Goal: Find specific page/section: Find specific page/section

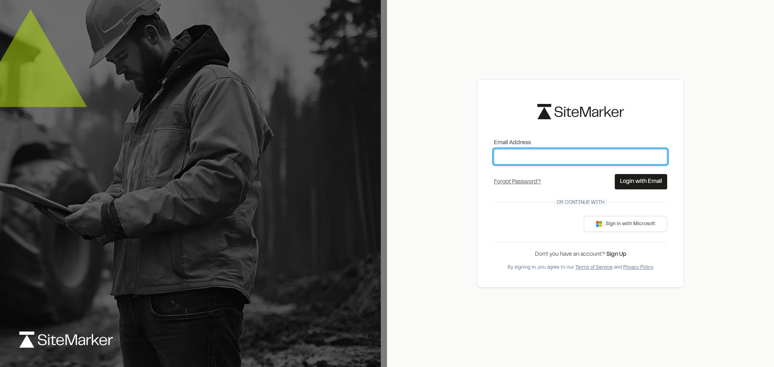
click at [562, 160] on input "Email Address" at bounding box center [580, 156] width 173 height 15
click at [631, 189] on div "**********" at bounding box center [580, 183] width 206 height 208
click at [637, 183] on button "Login with Email" at bounding box center [641, 181] width 52 height 15
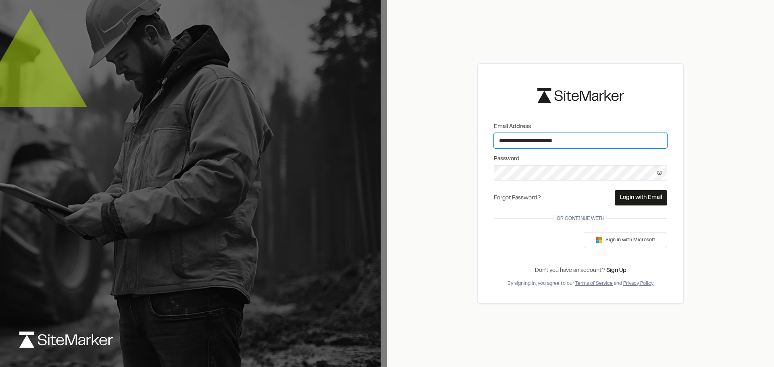
type input "**********"
click at [642, 197] on button "Login with Email" at bounding box center [641, 197] width 52 height 15
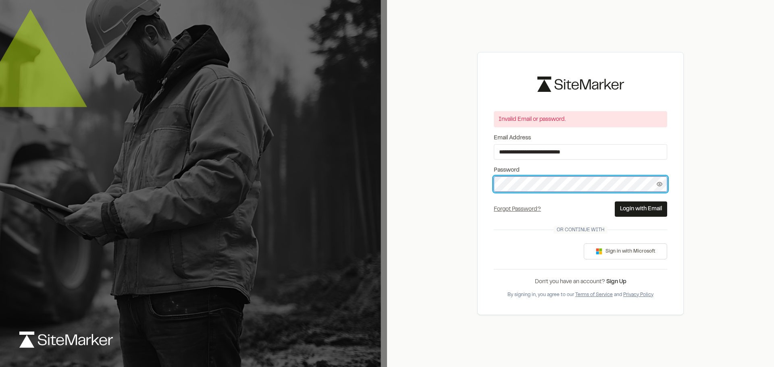
click at [461, 182] on div "**********" at bounding box center [580, 183] width 387 height 367
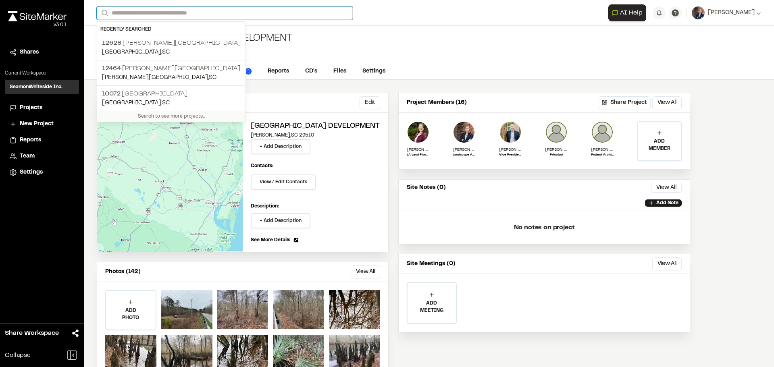
click at [146, 13] on input "Search" at bounding box center [225, 12] width 256 height 13
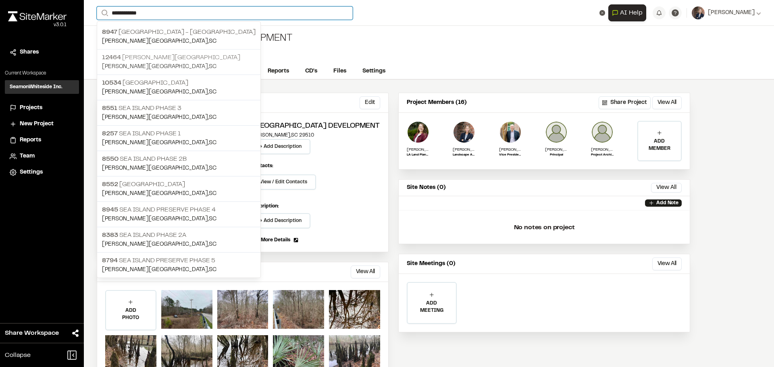
type input "**********"
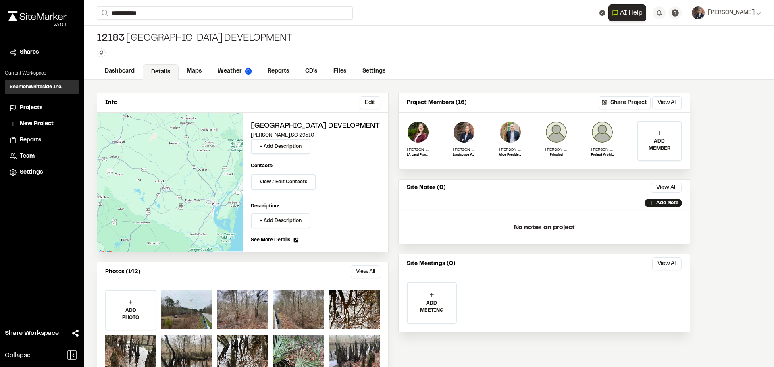
click at [139, 56] on p "12464 [PERSON_NAME][GEOGRAPHIC_DATA]" at bounding box center [179, 58] width 154 height 10
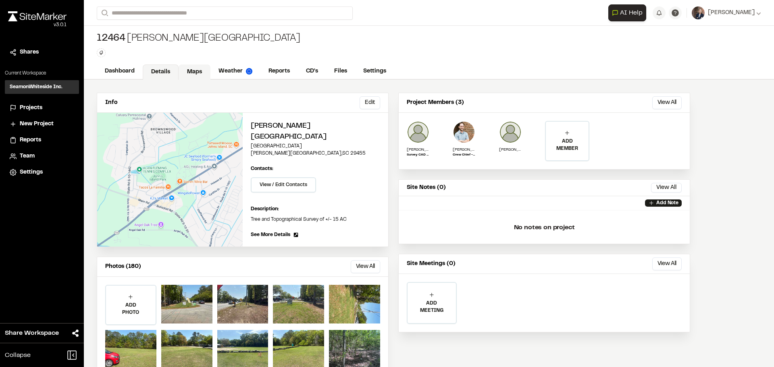
click at [191, 71] on link "Maps" at bounding box center [195, 71] width 32 height 15
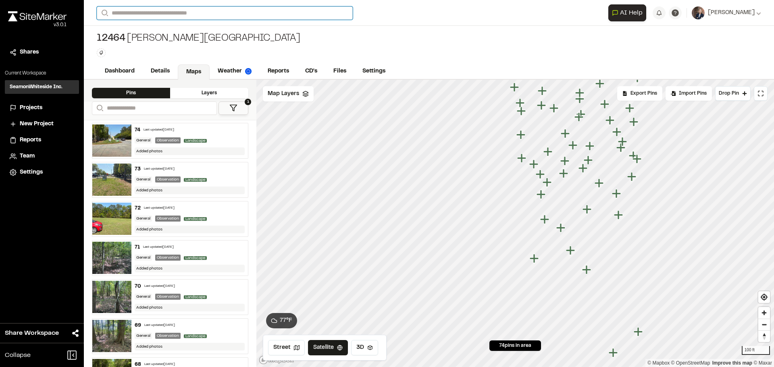
click at [143, 9] on input "Search" at bounding box center [225, 12] width 256 height 13
click at [161, 64] on p "[GEOGRAPHIC_DATA][PERSON_NAME]" at bounding box center [171, 69] width 139 height 10
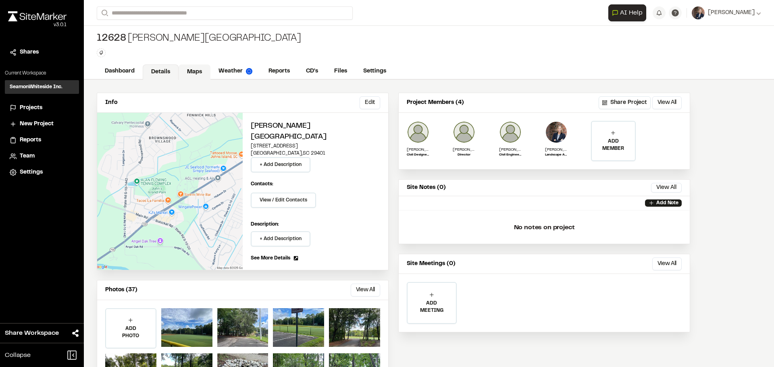
click at [193, 72] on link "Maps" at bounding box center [195, 71] width 32 height 15
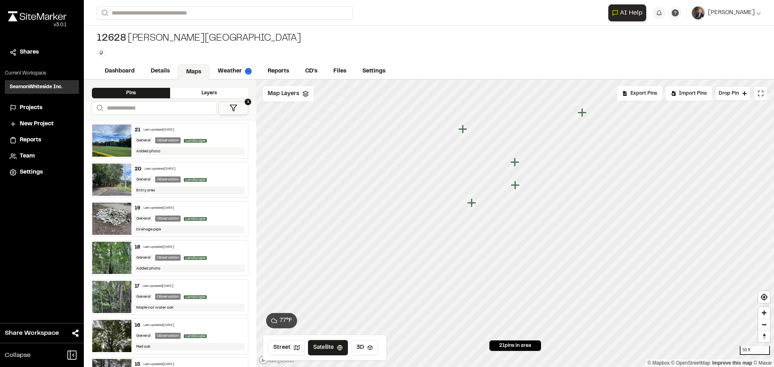
click at [471, 203] on icon "Map marker" at bounding box center [471, 202] width 9 height 9
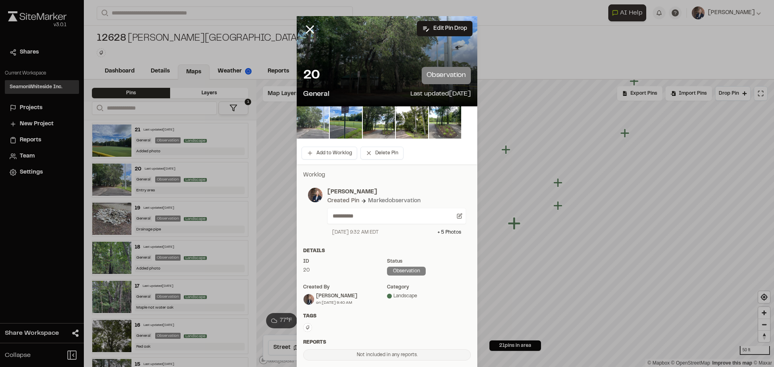
click at [322, 122] on img at bounding box center [313, 122] width 32 height 32
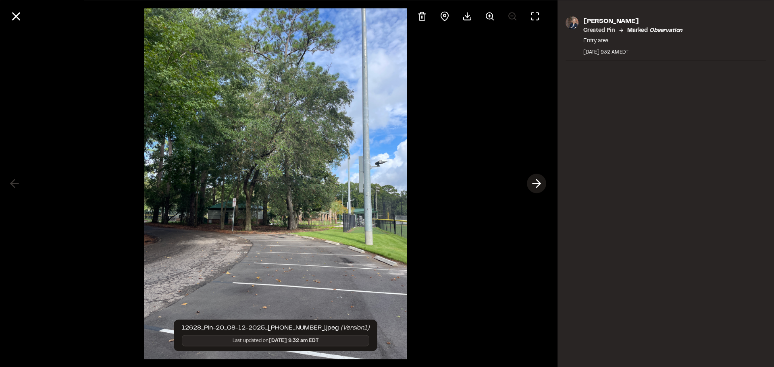
click at [534, 184] on line at bounding box center [537, 184] width 8 height 0
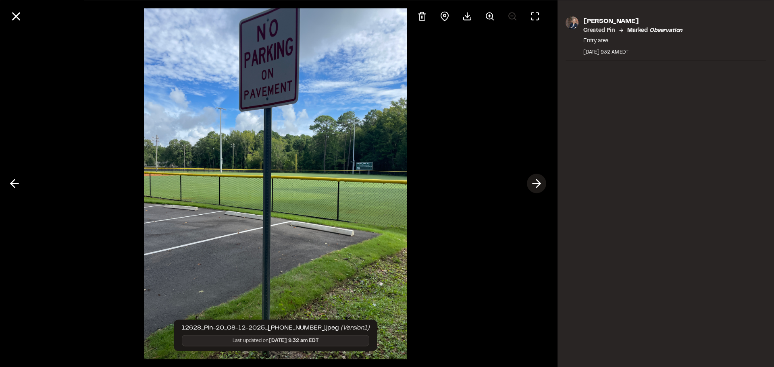
click at [534, 184] on line at bounding box center [537, 184] width 8 height 0
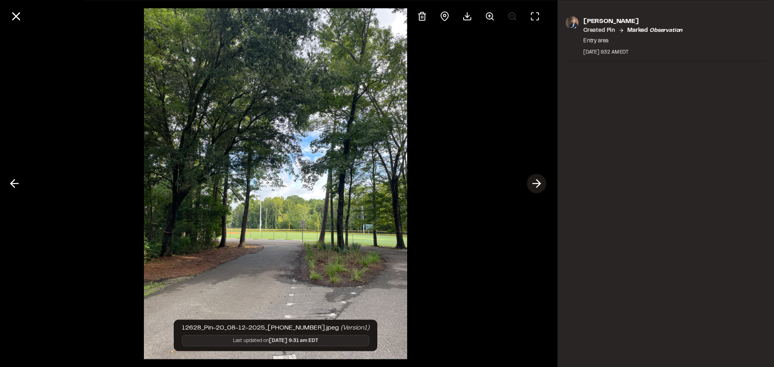
click at [534, 184] on line at bounding box center [537, 184] width 8 height 0
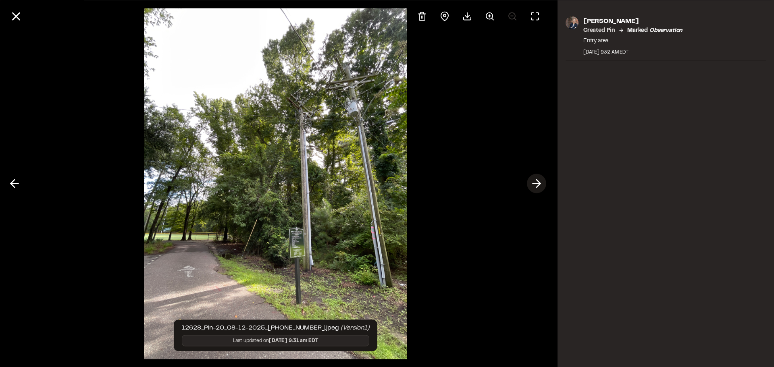
click at [534, 184] on line at bounding box center [537, 184] width 8 height 0
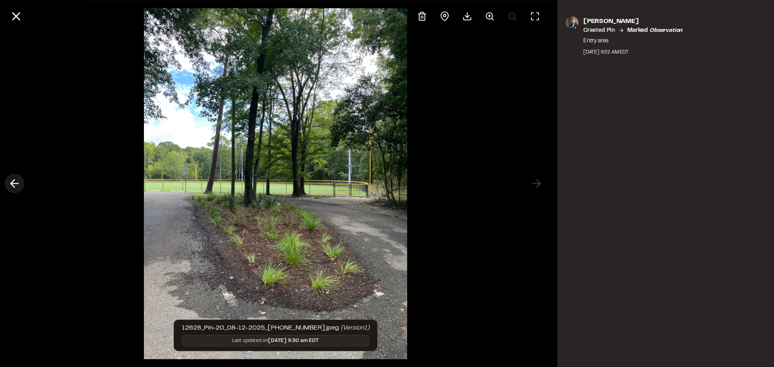
drag, startPoint x: 17, startPoint y: 181, endPoint x: 15, endPoint y: 185, distance: 4.7
click at [15, 185] on icon at bounding box center [14, 184] width 13 height 14
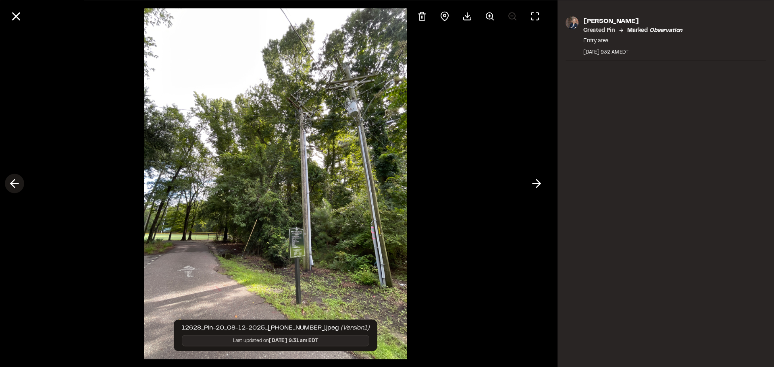
click at [14, 187] on icon at bounding box center [14, 184] width 13 height 14
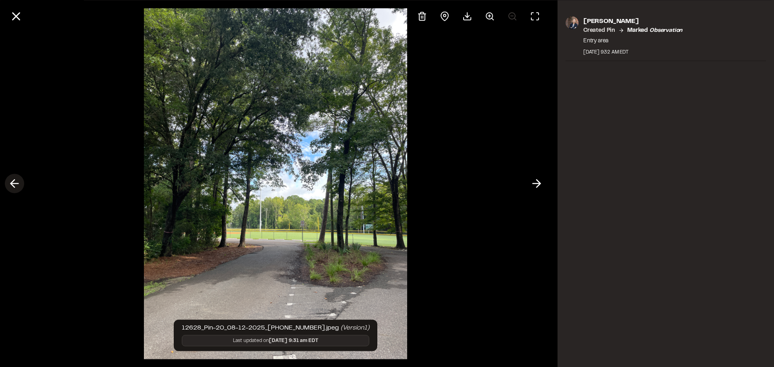
click at [11, 183] on polyline at bounding box center [13, 184] width 4 height 8
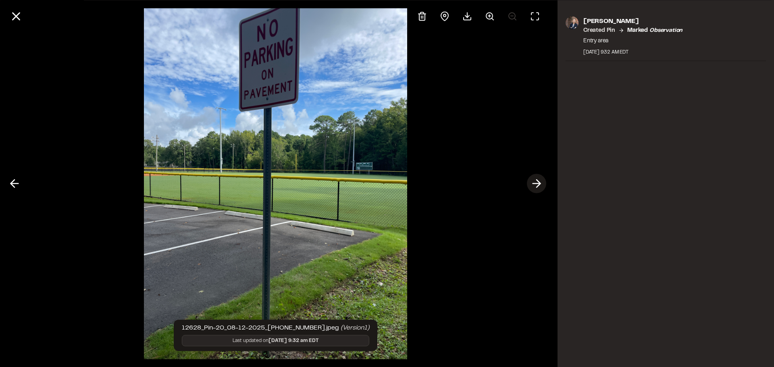
click at [536, 179] on icon at bounding box center [536, 184] width 13 height 14
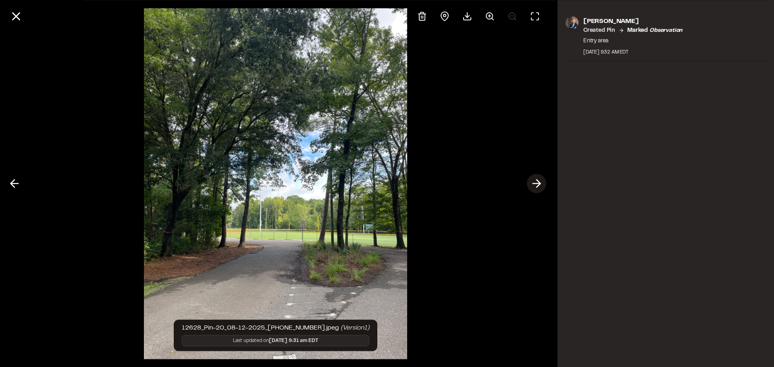
click at [536, 179] on icon at bounding box center [536, 184] width 13 height 14
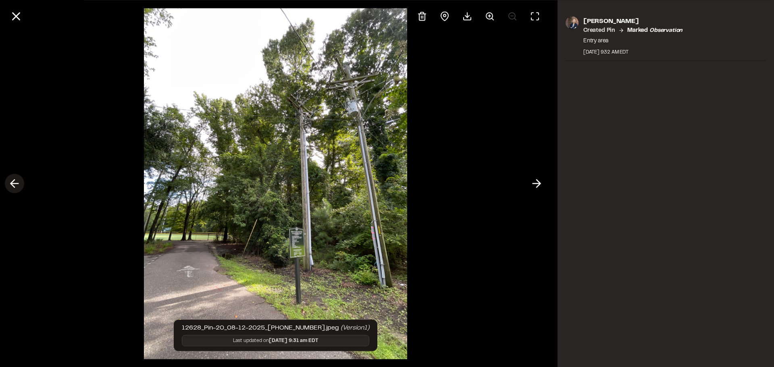
click at [13, 183] on icon at bounding box center [14, 184] width 13 height 14
